Goal: Complete application form

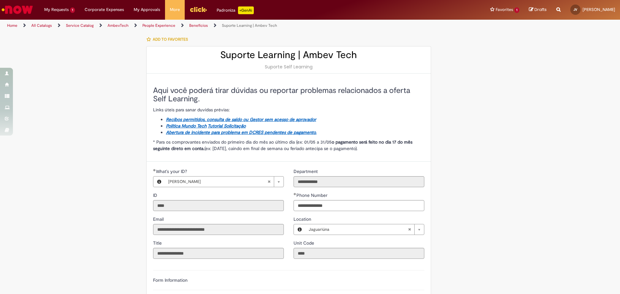
select select "**********"
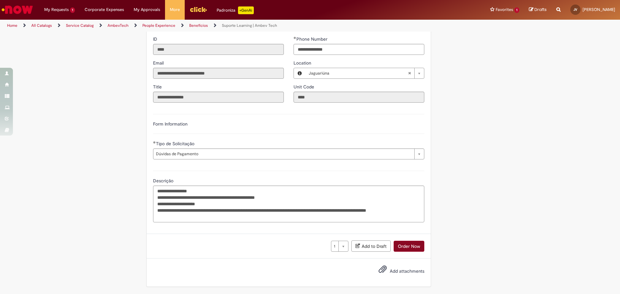
click at [403, 248] on button "Order Now" at bounding box center [408, 246] width 31 height 11
